Goal: Task Accomplishment & Management: Use online tool/utility

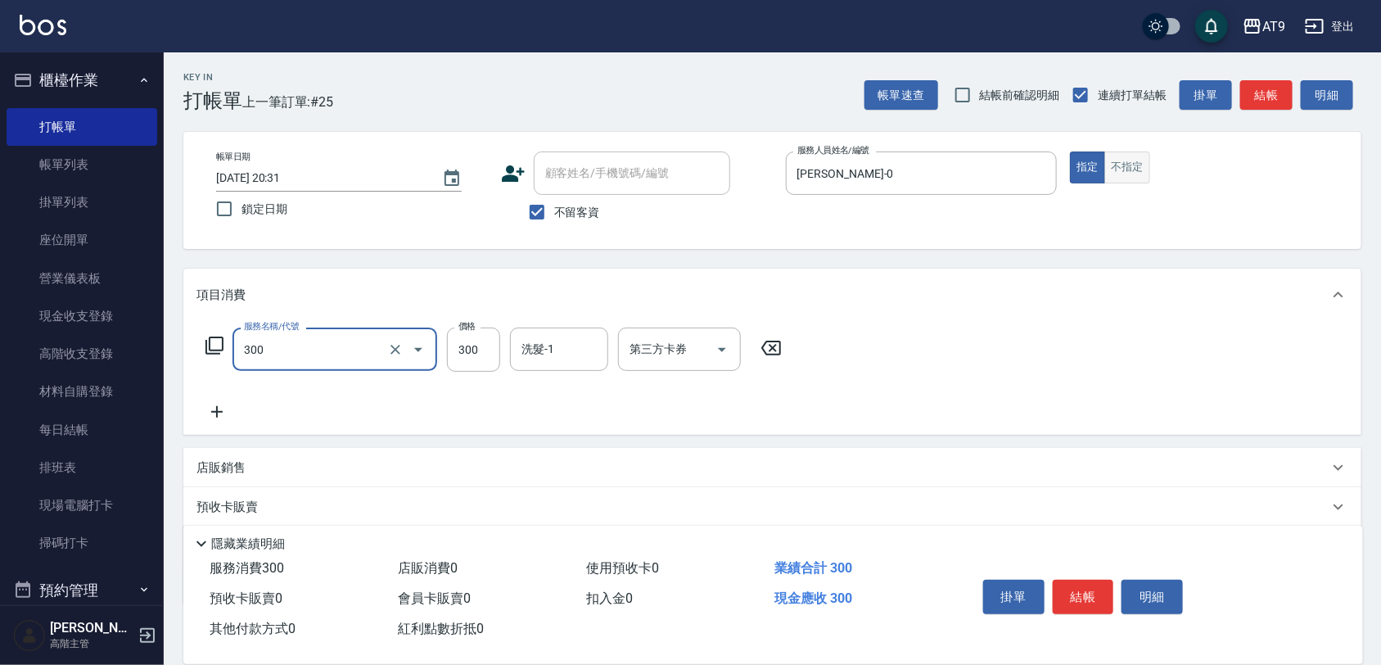
type input "SC300(300)"
click at [1130, 165] on button "不指定" at bounding box center [1127, 167] width 46 height 32
type button "false"
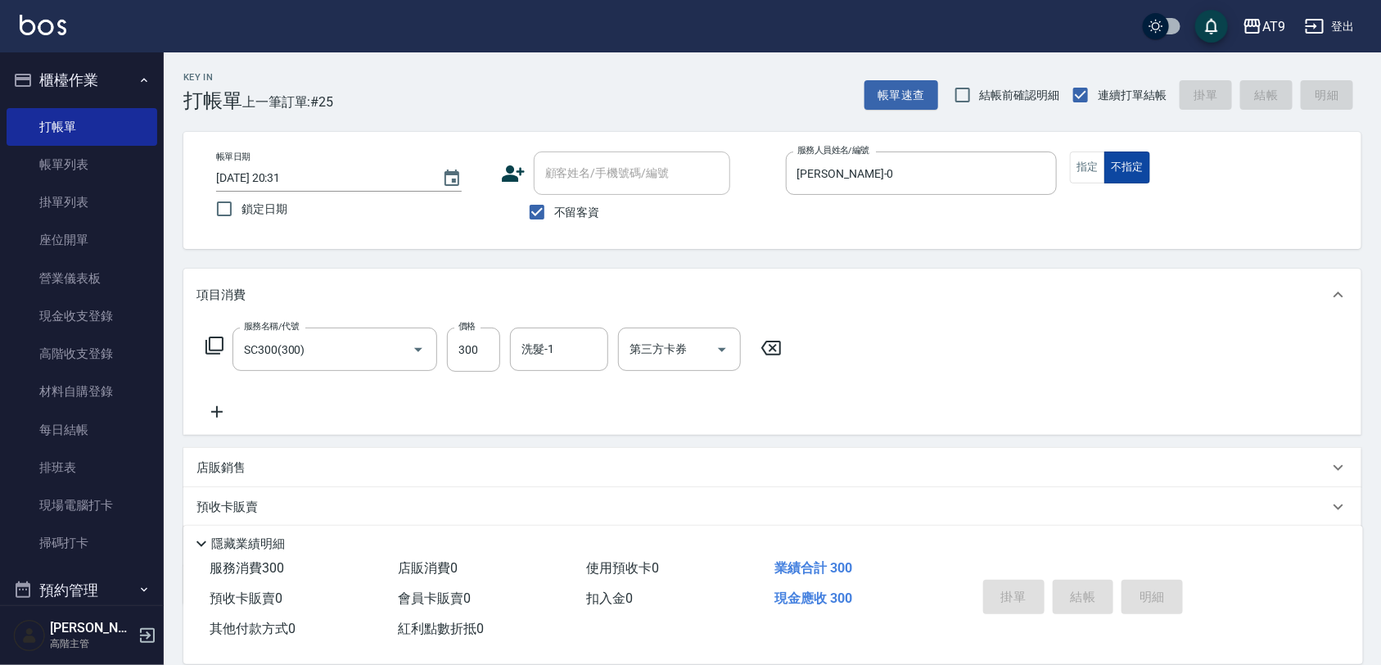
type input "2025/10/04 21:23"
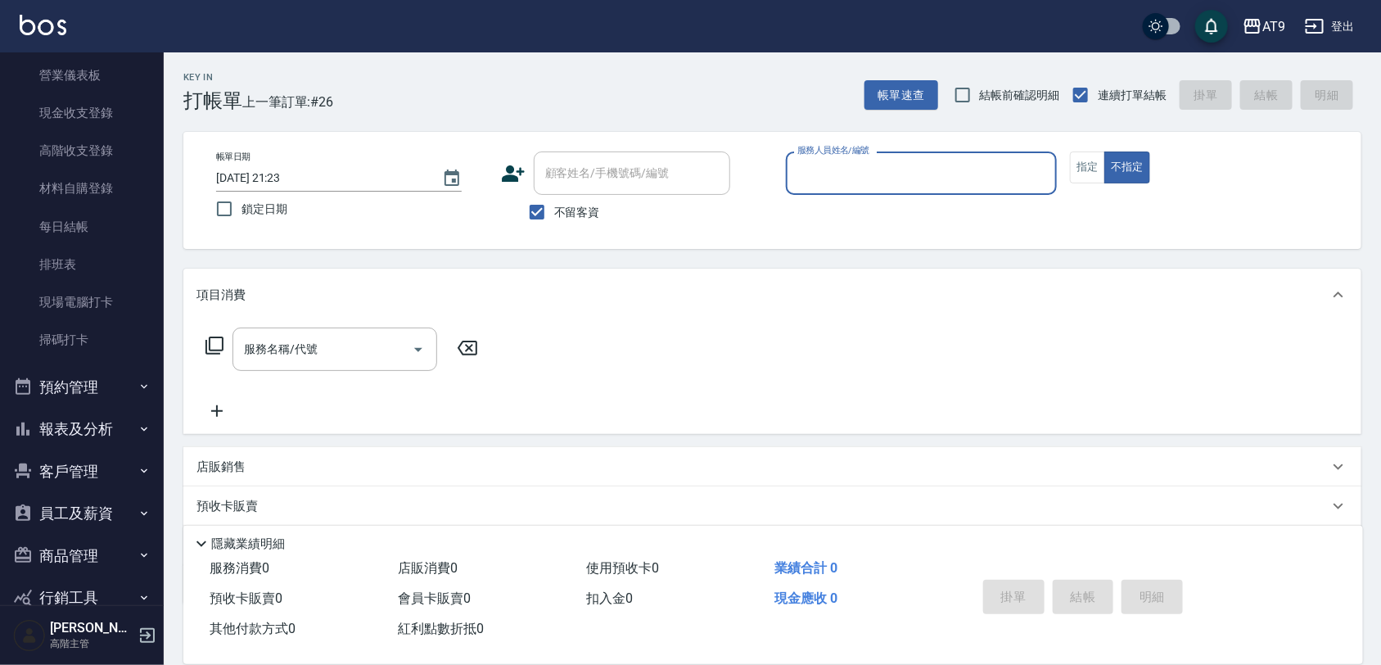
scroll to position [205, 0]
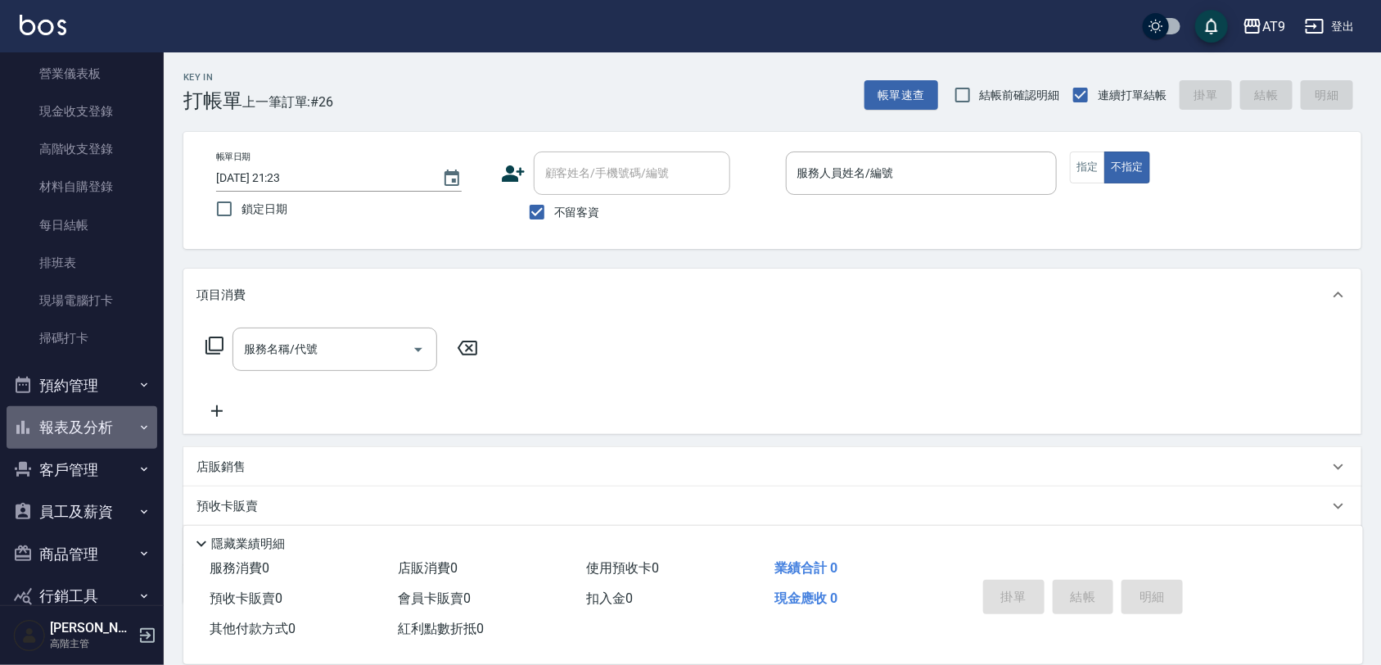
click at [99, 418] on button "報表及分析" at bounding box center [82, 427] width 151 height 43
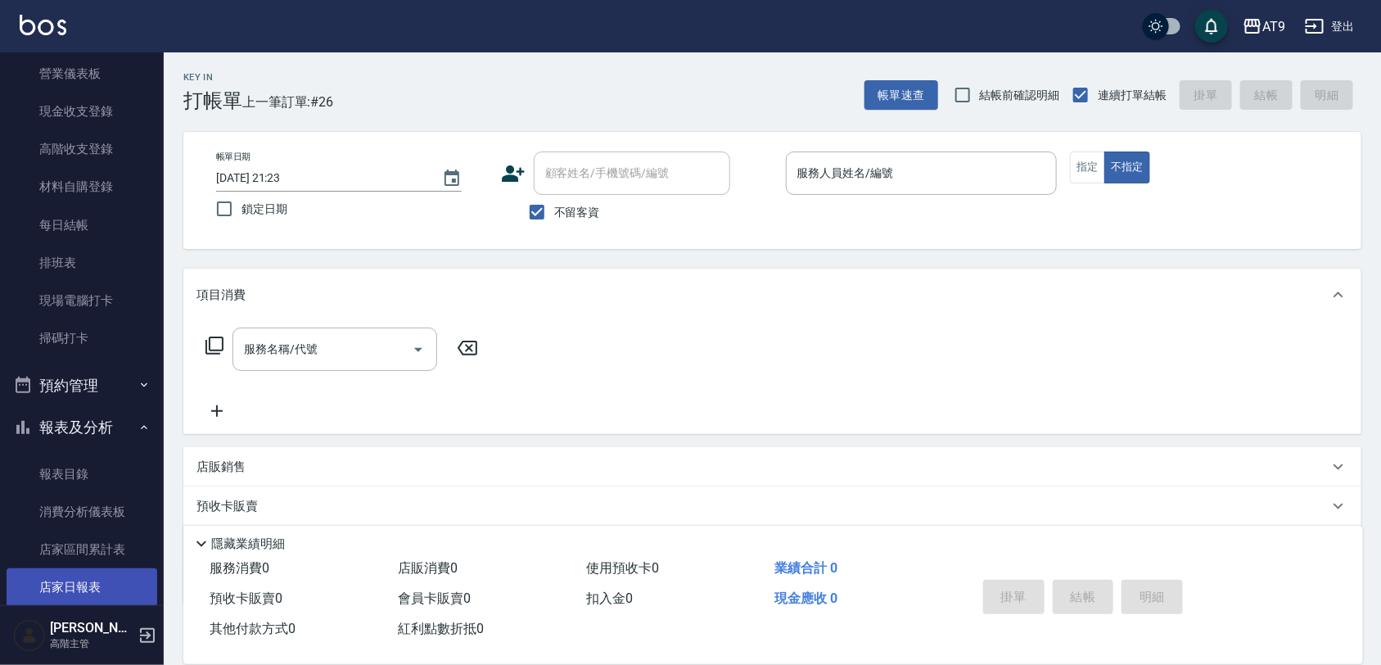
click at [97, 578] on link "店家日報表" at bounding box center [82, 587] width 151 height 38
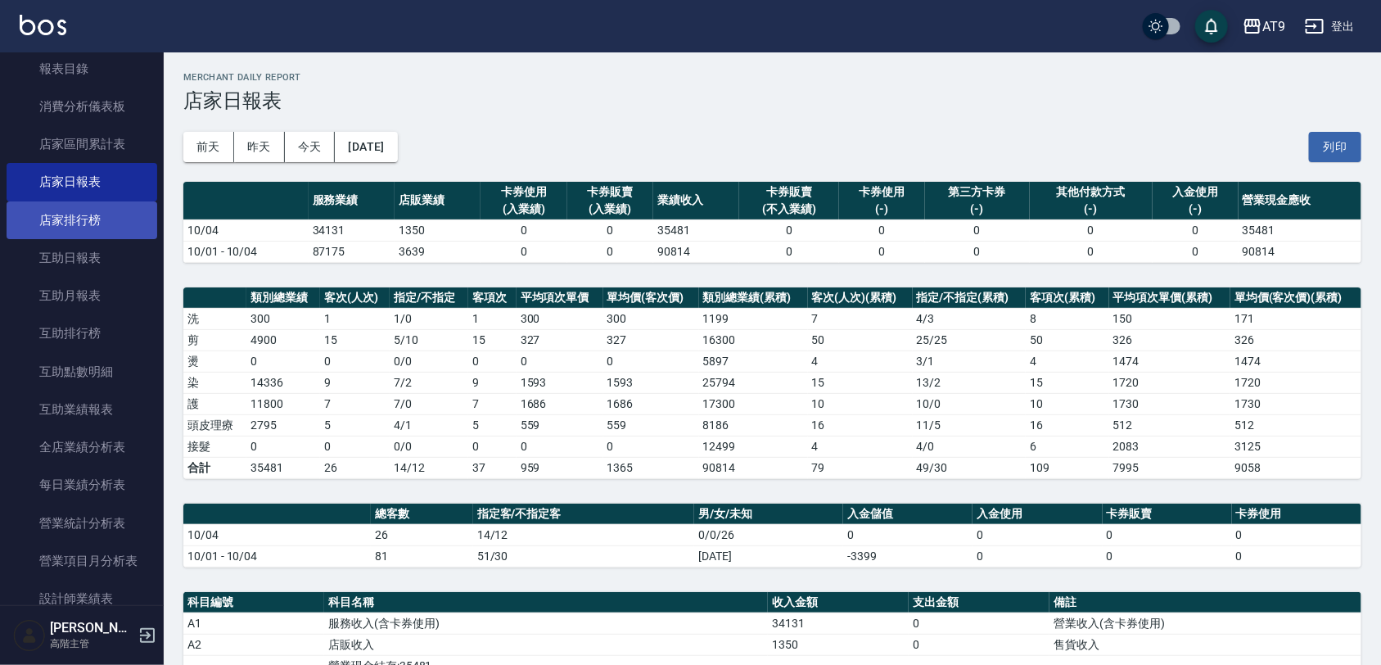
scroll to position [819, 0]
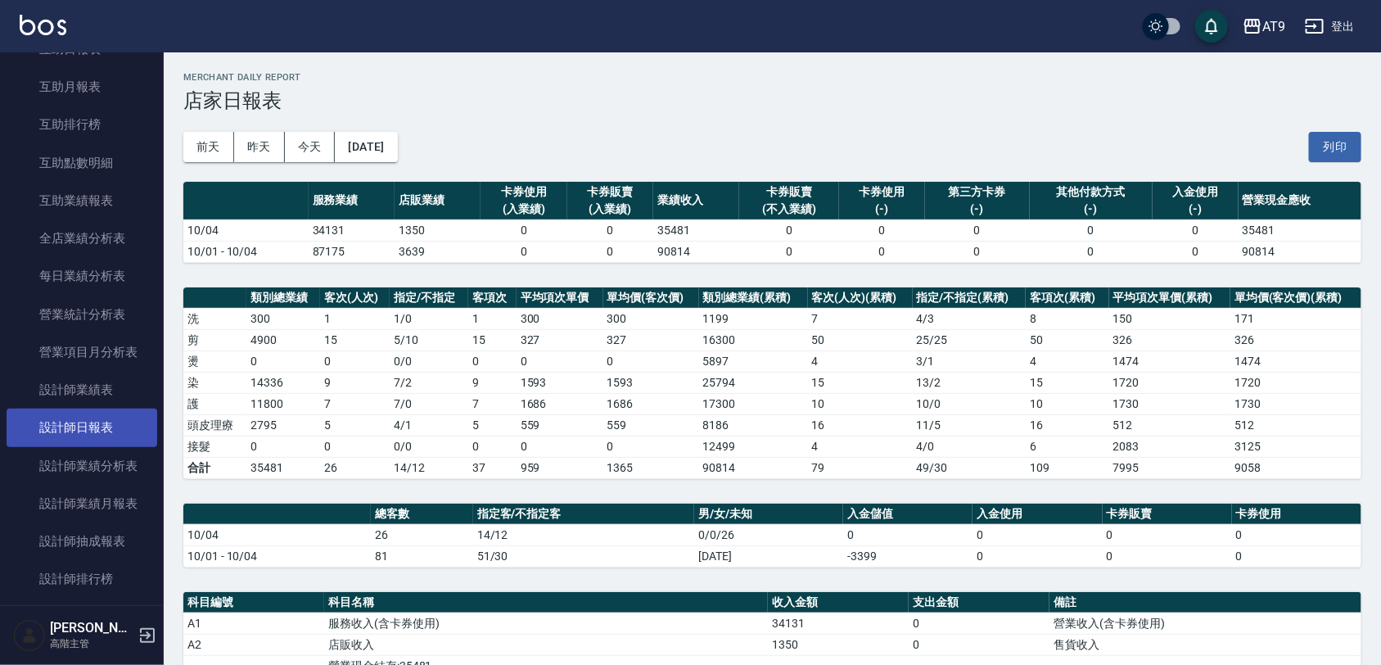
click at [112, 420] on link "設計師日報表" at bounding box center [82, 427] width 151 height 38
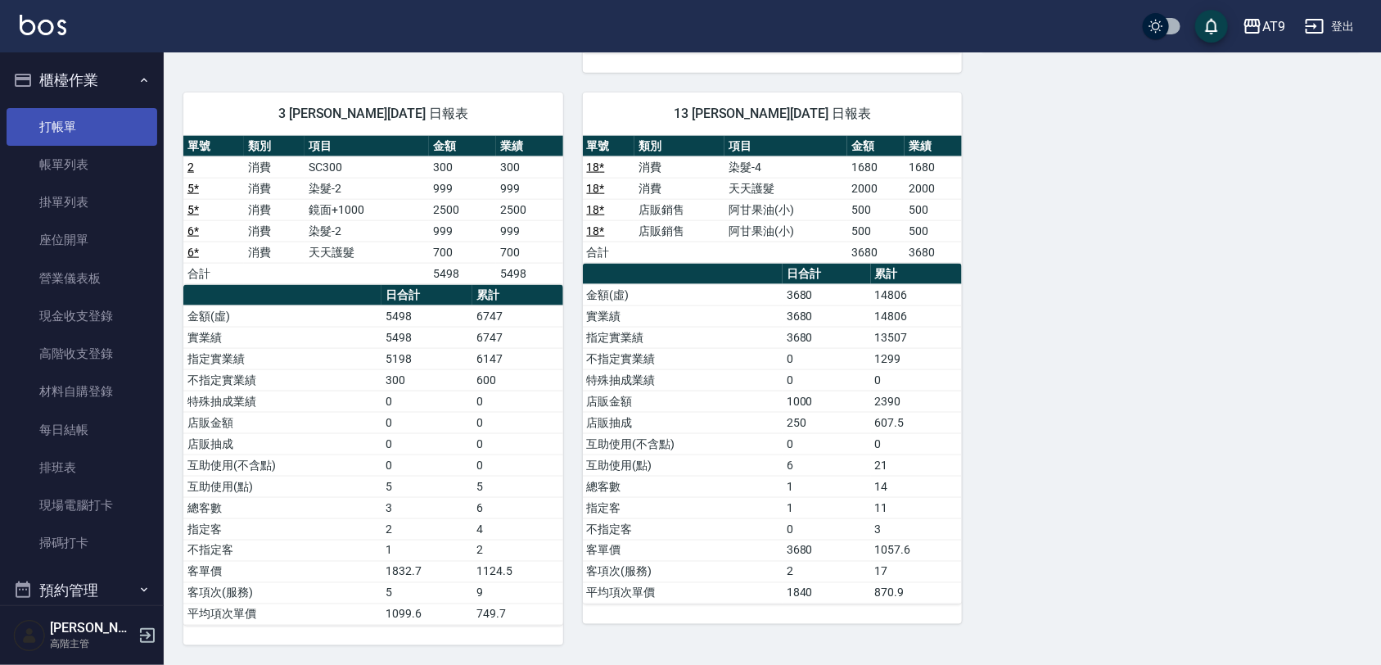
click at [111, 125] on link "打帳單" at bounding box center [82, 127] width 151 height 38
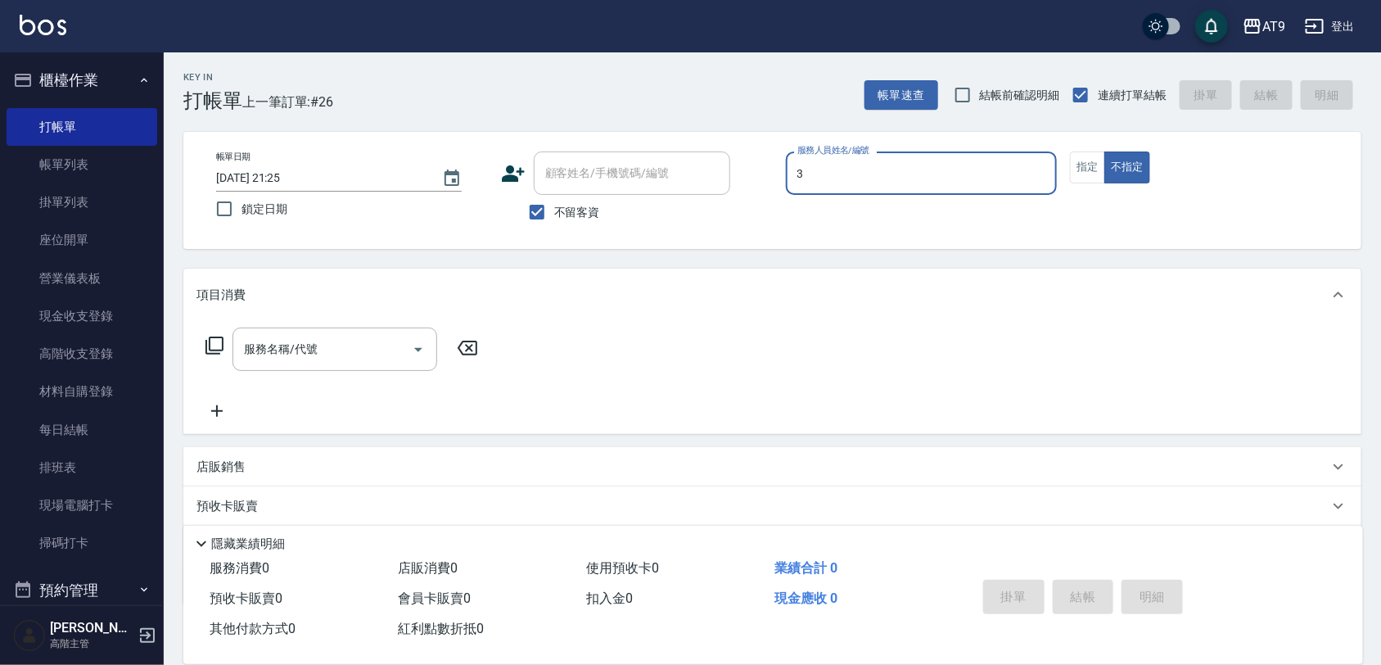
type input "FANNY-3"
type button "false"
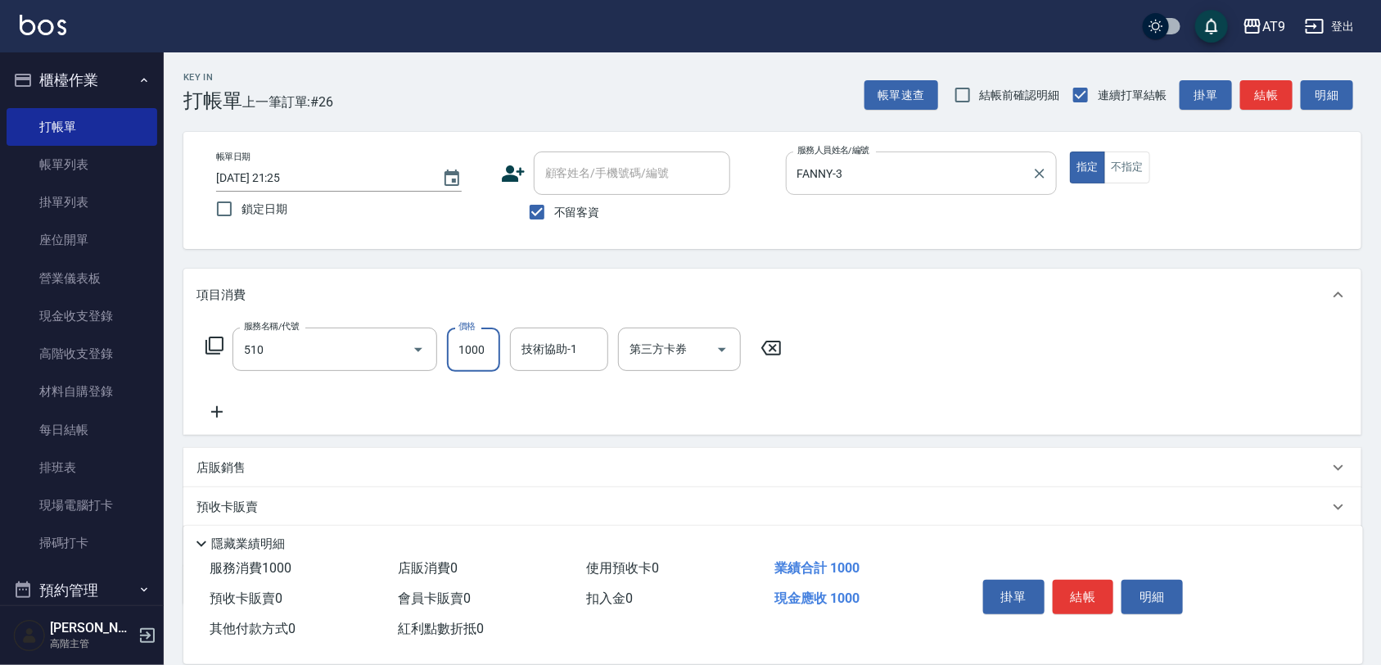
type input "染髮-2(510)"
type input "1280"
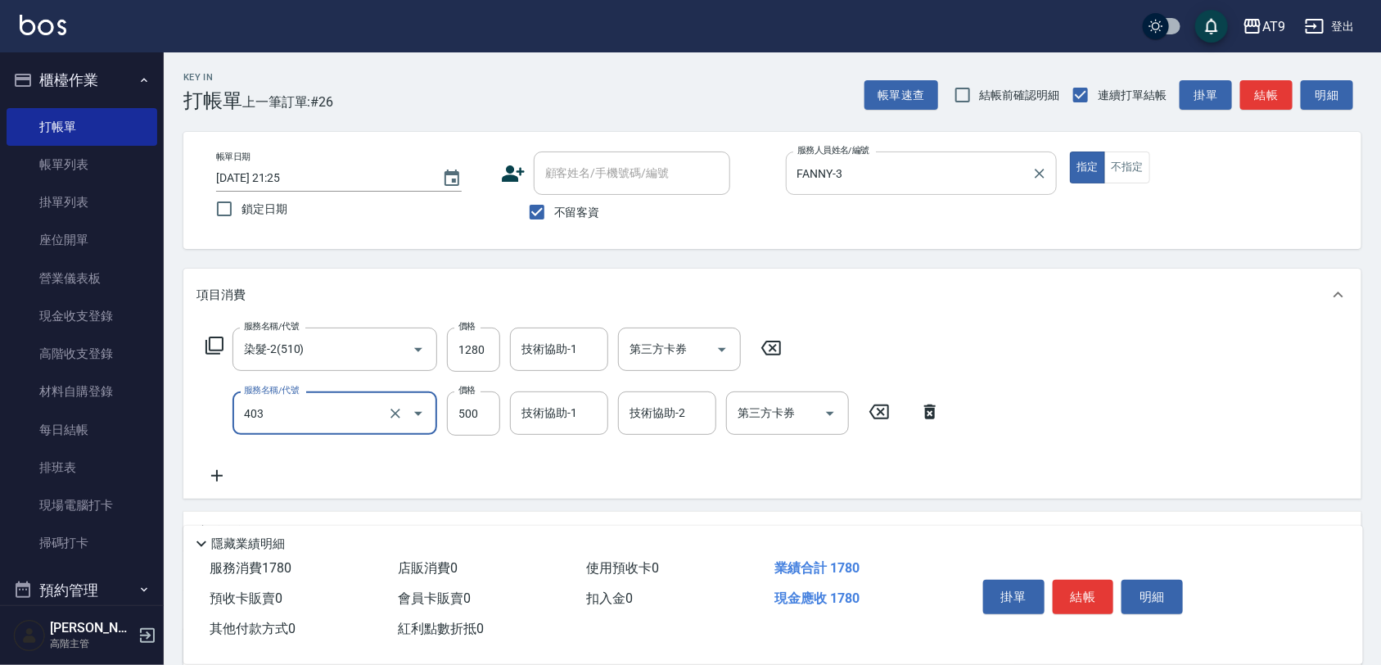
type input "天天護髮(403)"
type input "2500"
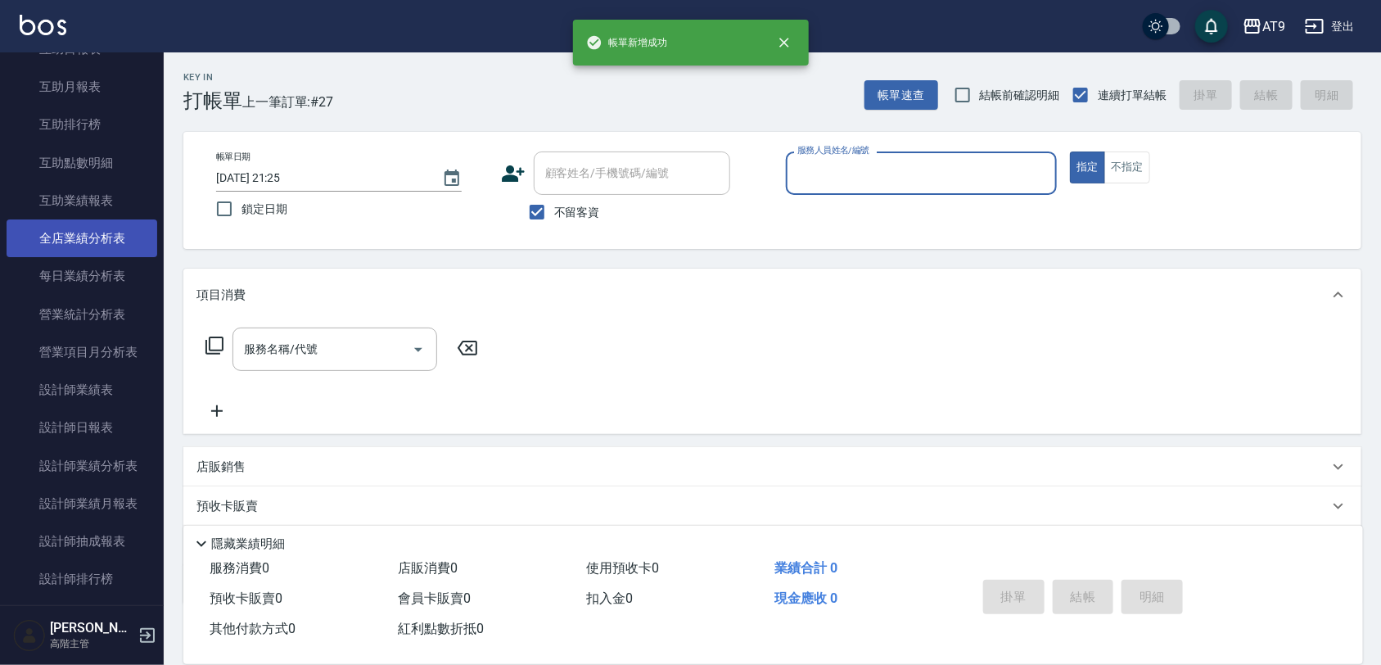
scroll to position [409, 0]
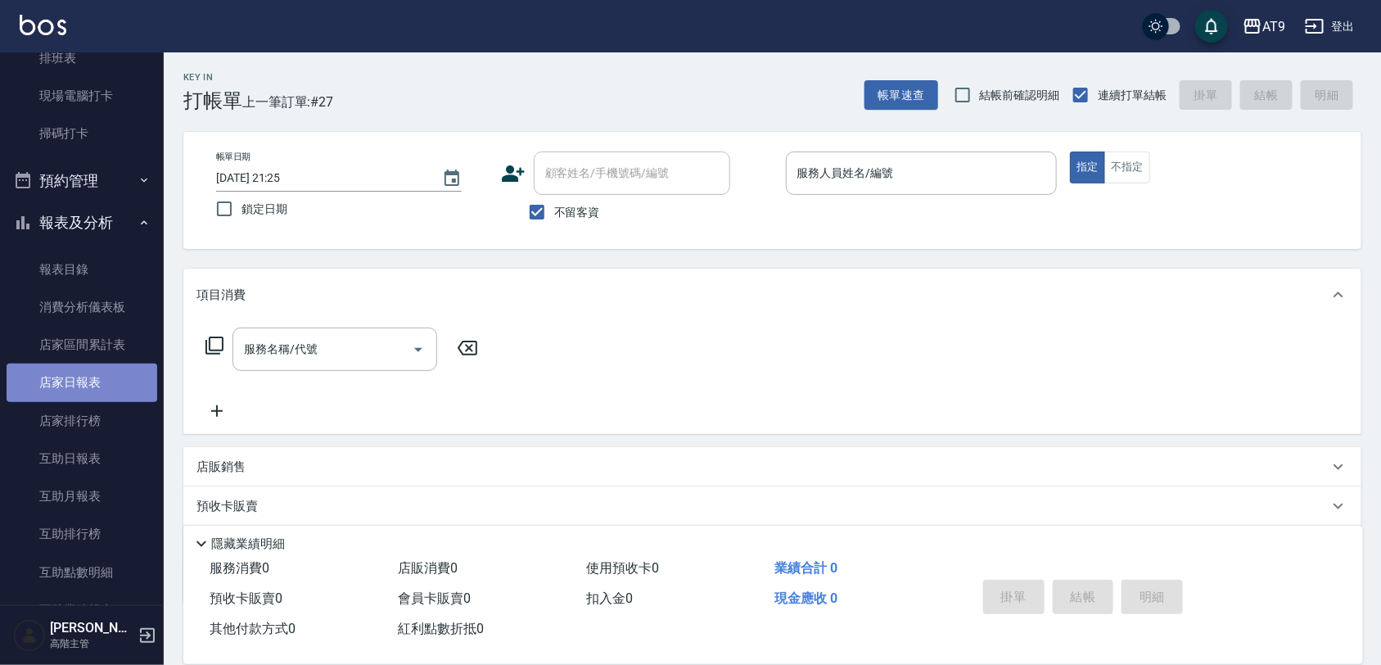
click at [117, 381] on link "店家日報表" at bounding box center [82, 382] width 151 height 38
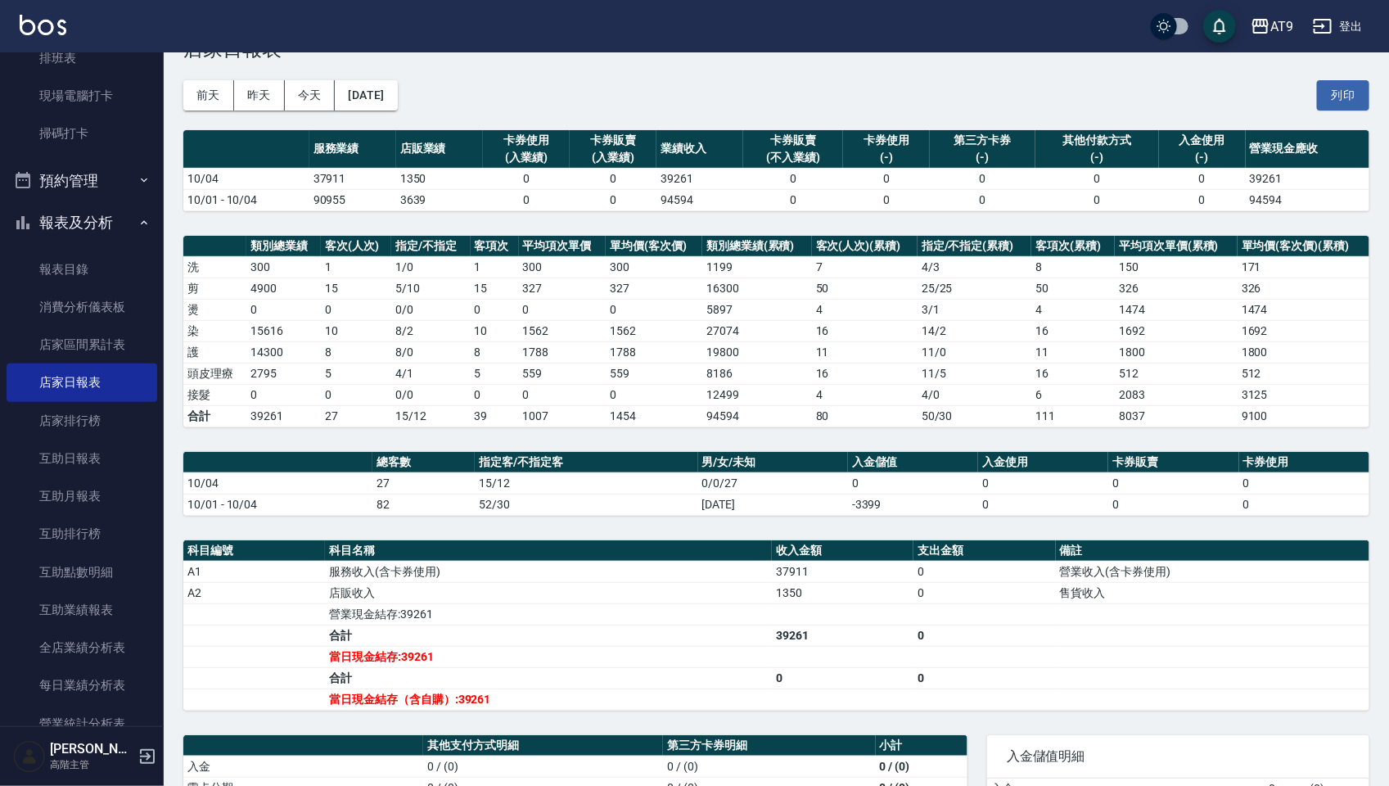
scroll to position [38, 0]
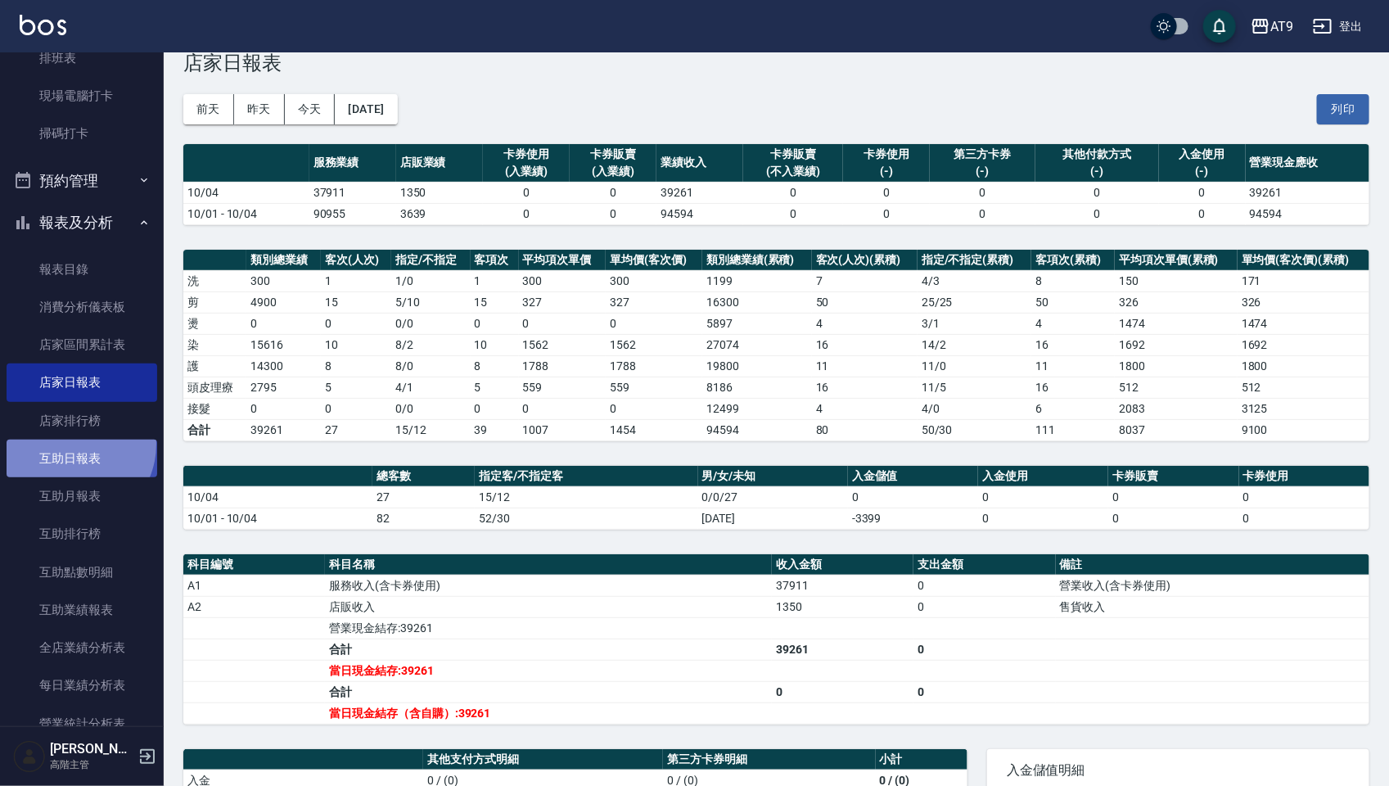
click at [70, 444] on link "互助日報表" at bounding box center [82, 459] width 151 height 38
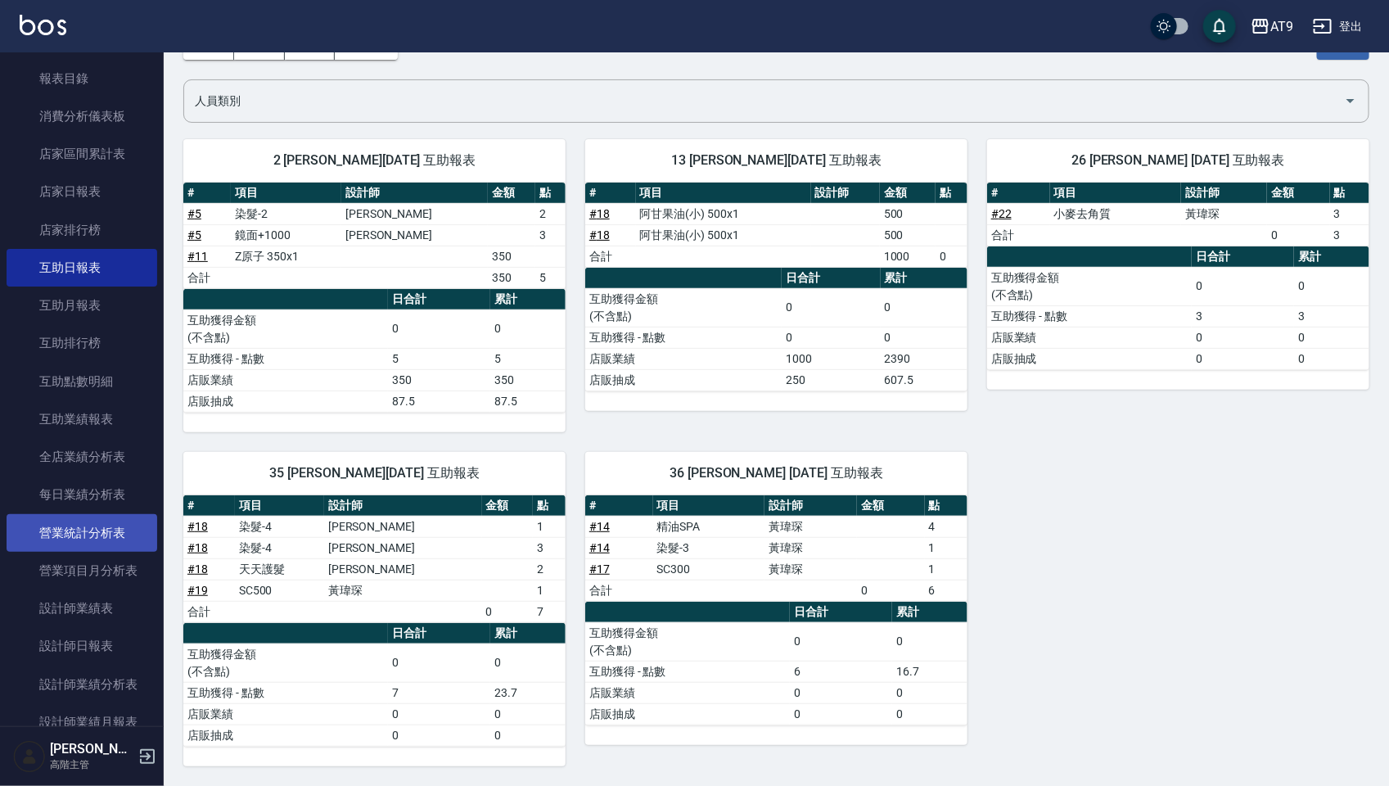
scroll to position [614, 0]
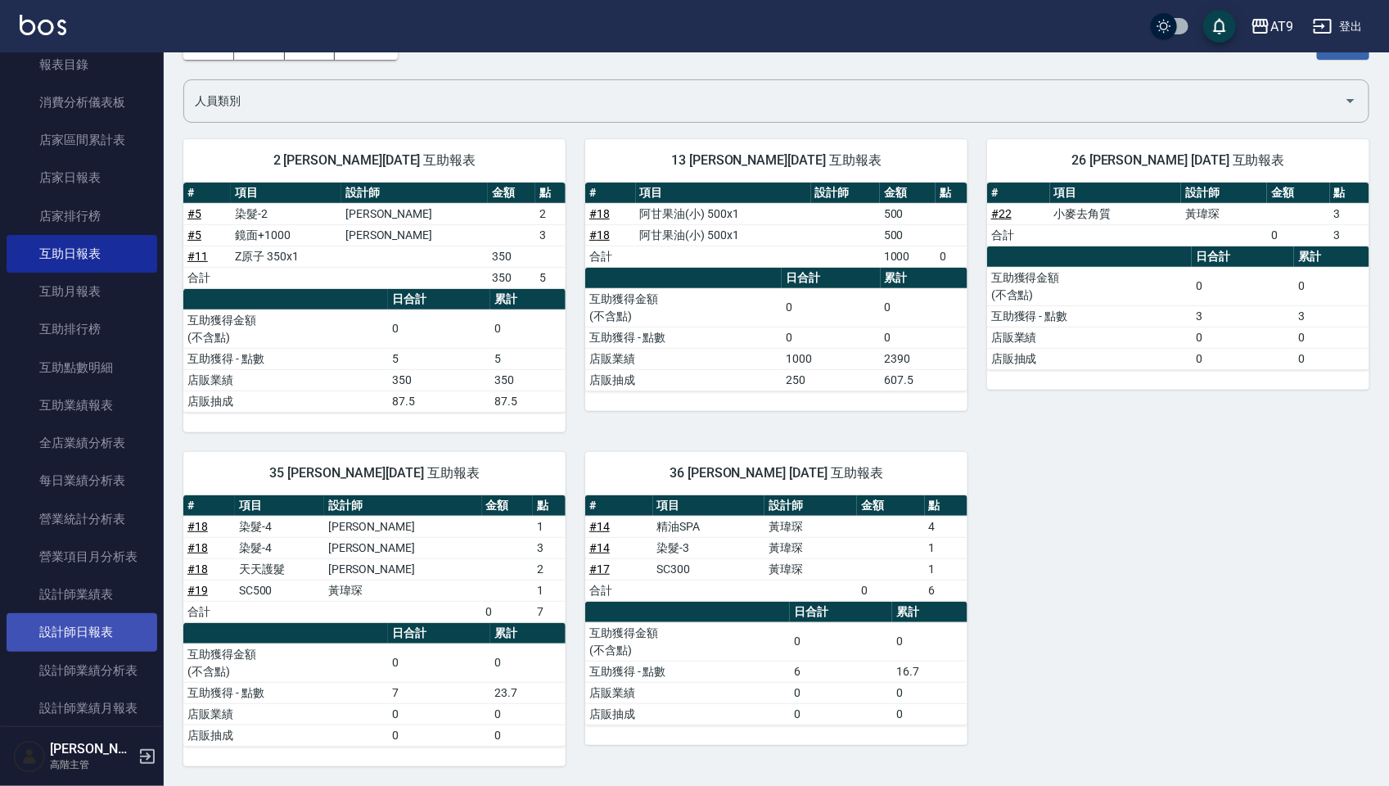
click at [100, 632] on link "設計師日報表" at bounding box center [82, 632] width 151 height 38
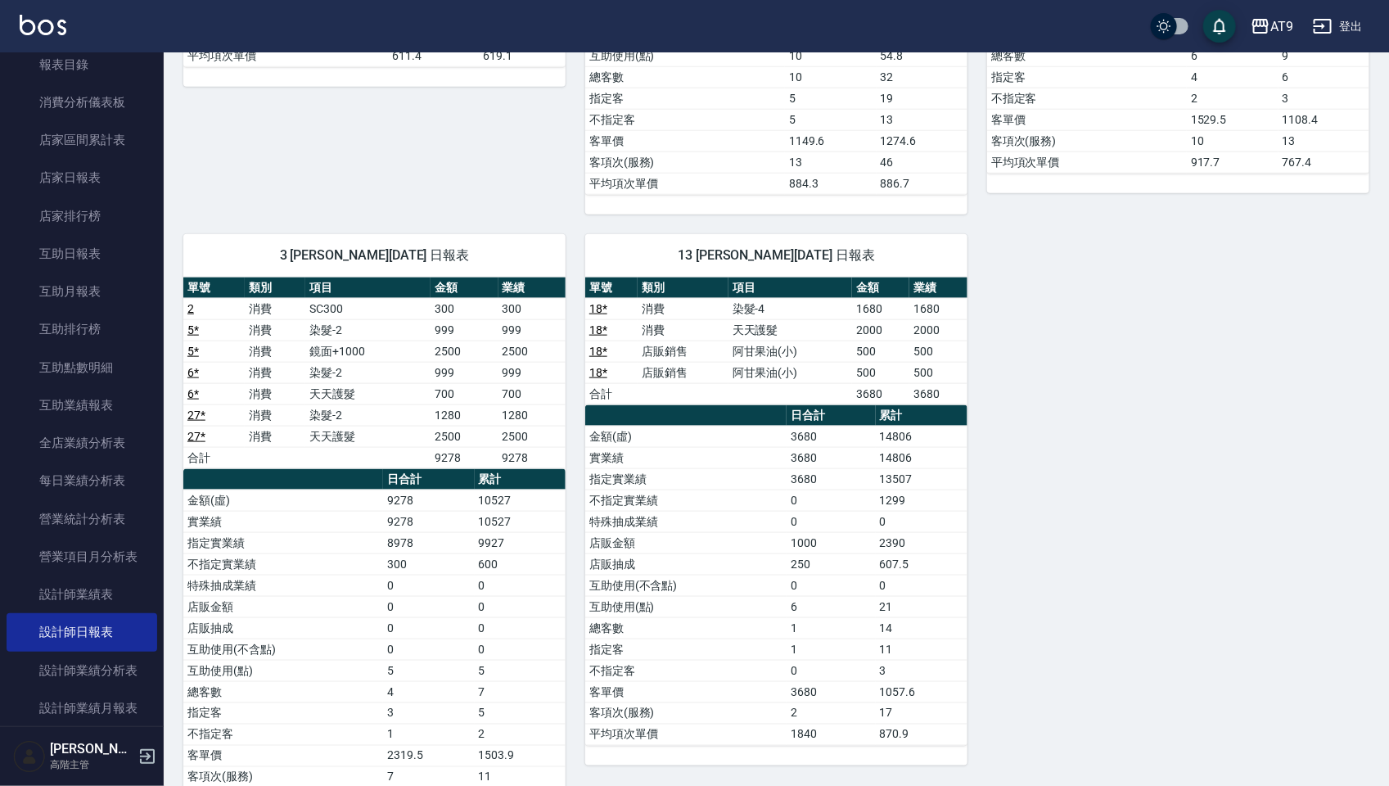
scroll to position [716, 0]
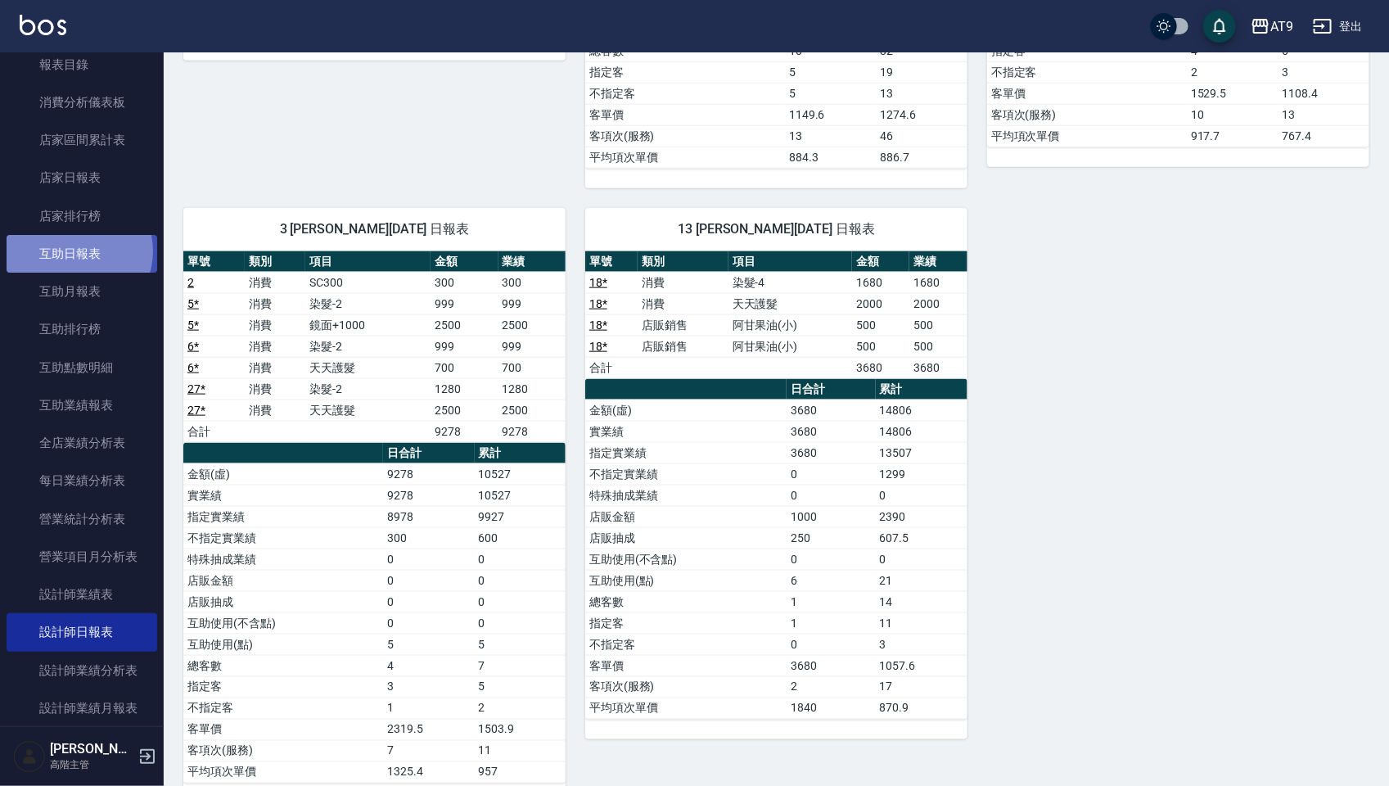
click at [76, 251] on link "互助日報表" at bounding box center [82, 254] width 151 height 38
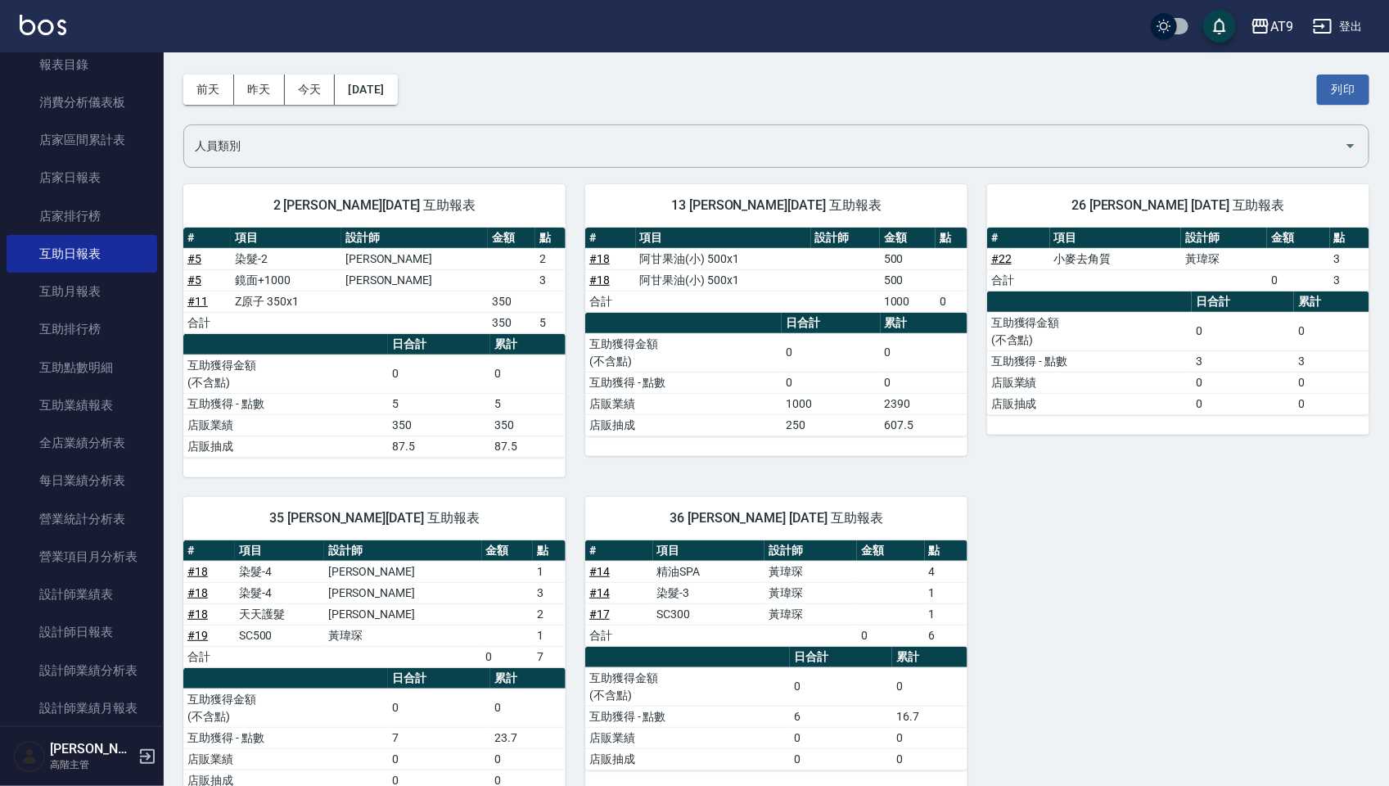
scroll to position [102, 0]
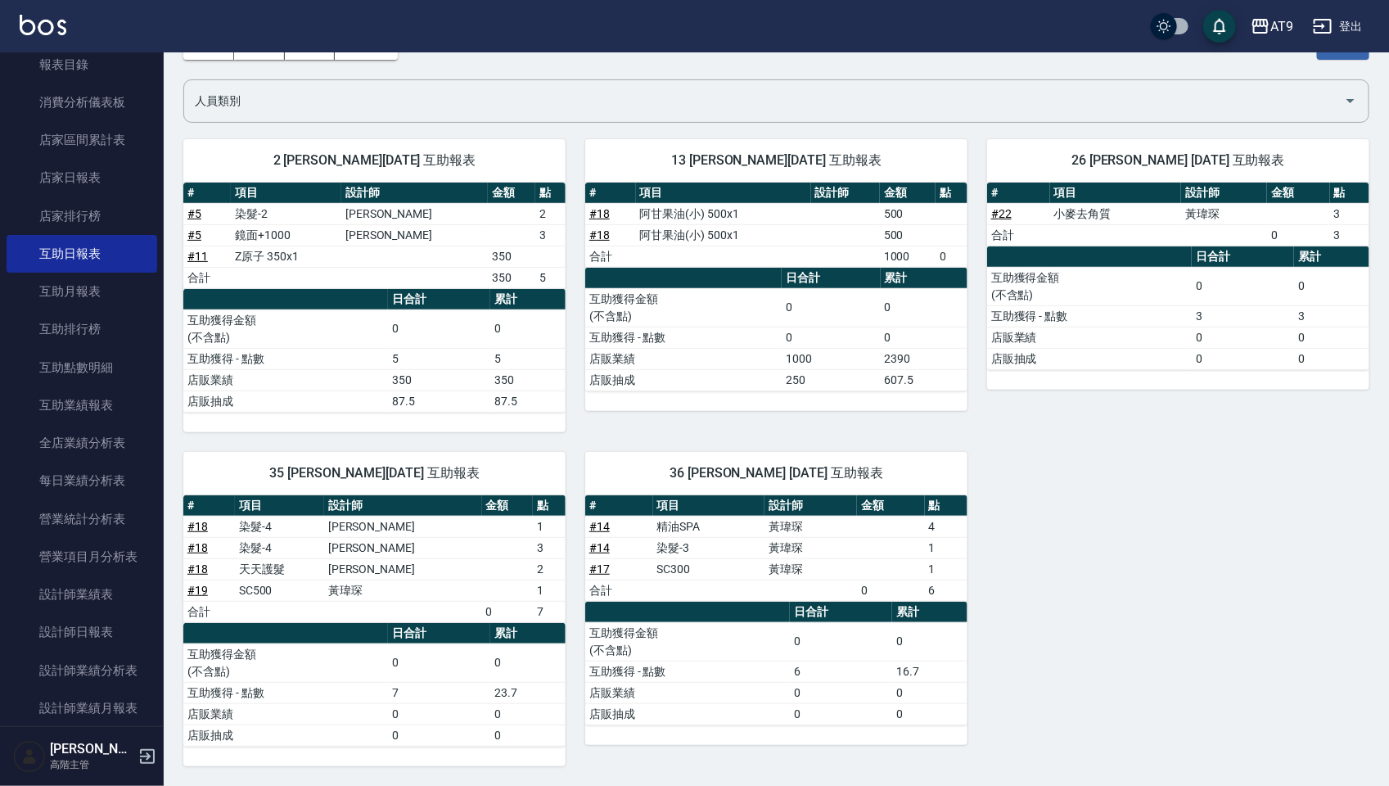
click at [674, 350] on td "店販業績" at bounding box center [683, 358] width 196 height 21
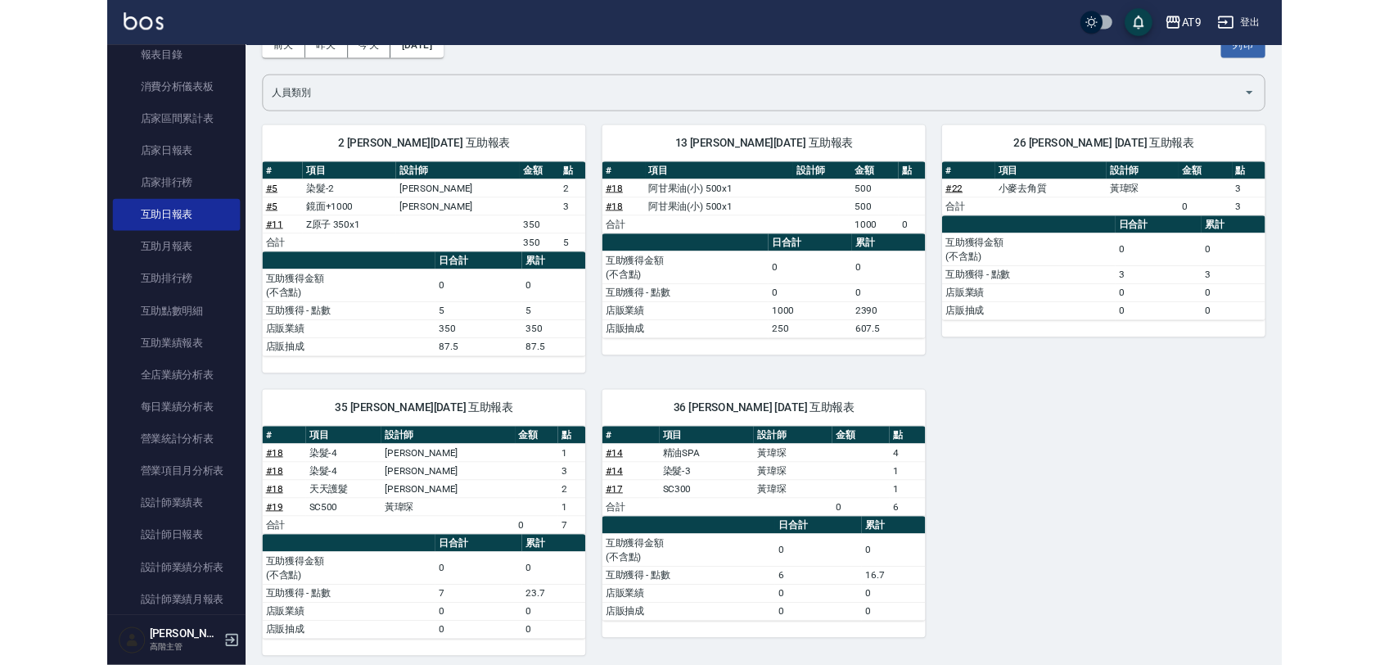
scroll to position [0, 0]
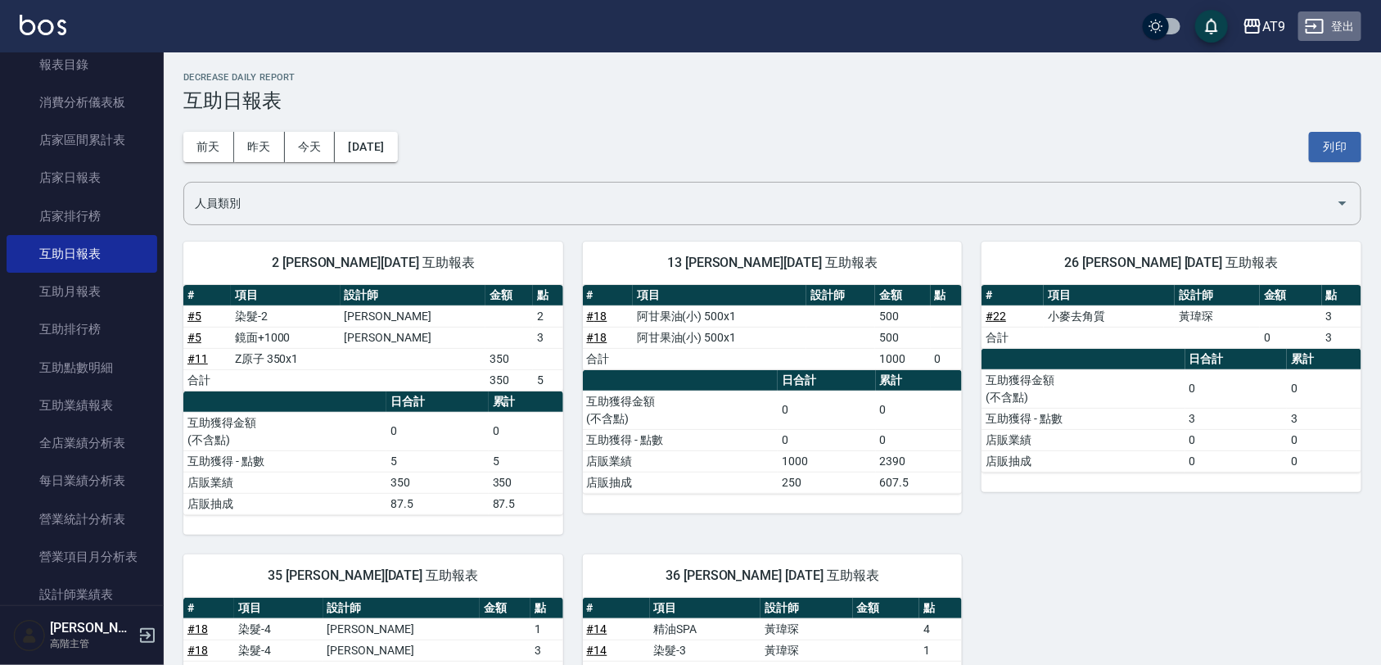
click at [1352, 30] on button "登出" at bounding box center [1329, 26] width 63 height 30
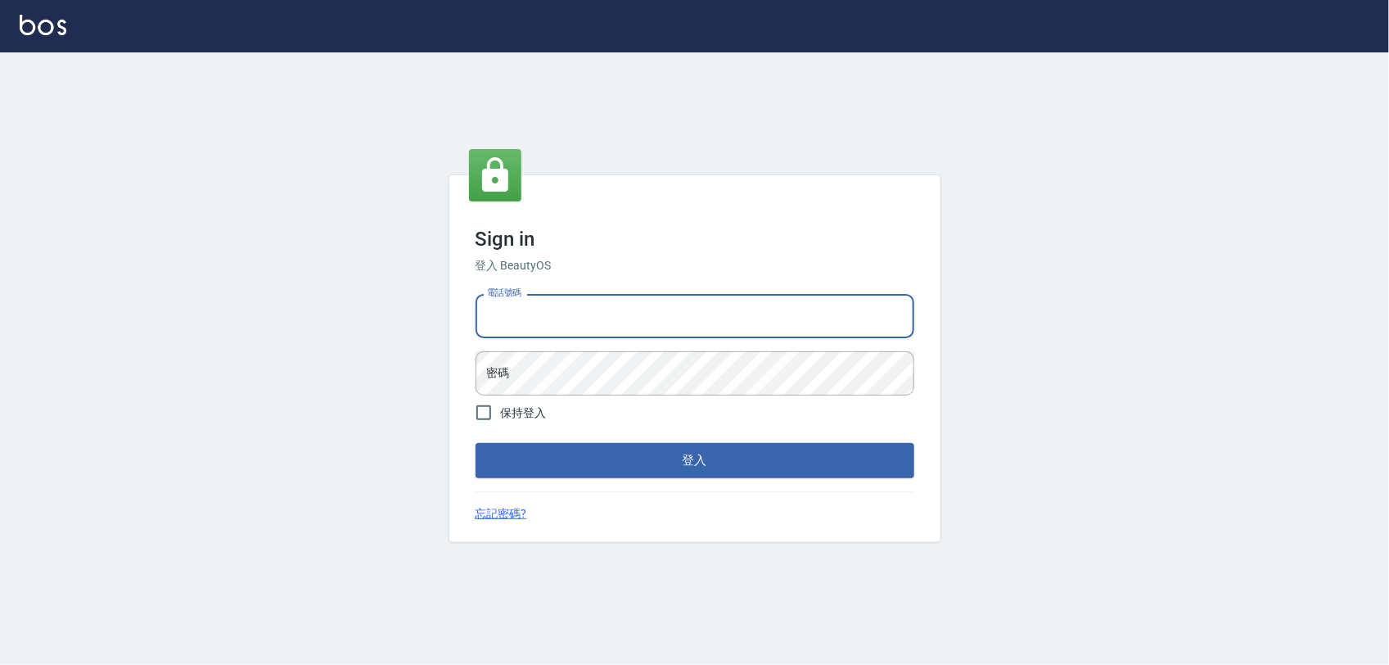
type input "0975151920"
